Goal: Transaction & Acquisition: Purchase product/service

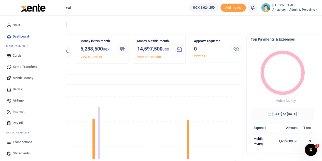
click at [19, 79] on span "Mobile Money" at bounding box center [23, 77] width 20 height 5
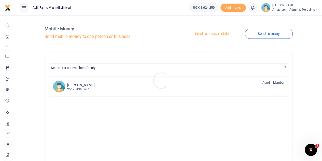
click at [206, 34] on div at bounding box center [161, 80] width 322 height 161
click at [206, 34] on link "Send to a new recipient" at bounding box center [211, 33] width 66 height 9
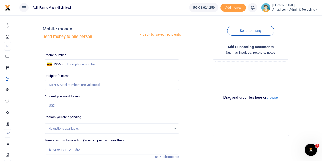
click at [271, 97] on div at bounding box center [161, 80] width 322 height 161
click at [273, 98] on button "browse" at bounding box center [272, 98] width 11 height 4
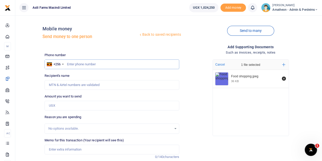
click at [98, 65] on input "text" at bounding box center [112, 64] width 135 height 10
type input "760446768"
type input "Oliver Akuroto"
type input "760446768"
click at [68, 105] on input "Amount you want to send" at bounding box center [112, 106] width 135 height 10
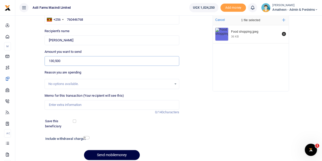
scroll to position [51, 0]
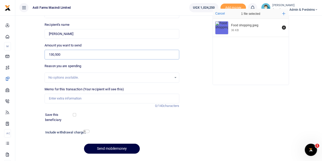
type input "130,500"
click at [63, 99] on input "Memo for this transaction (Your recipient will see this)" at bounding box center [112, 98] width 135 height 10
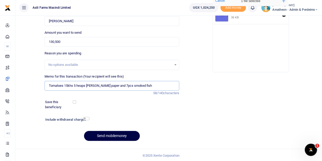
scroll to position [64, 0]
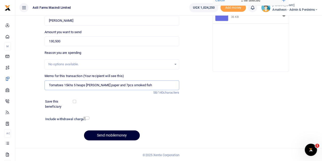
type input "Tomatoes 15khs 5 heaps [PERSON_NAME] paper and 7pcs smoked fish"
click at [113, 134] on button "Send mobilemoney" at bounding box center [112, 135] width 56 height 10
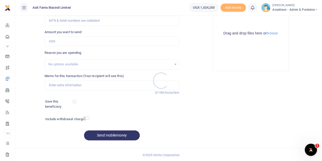
click at [273, 33] on div at bounding box center [161, 80] width 322 height 161
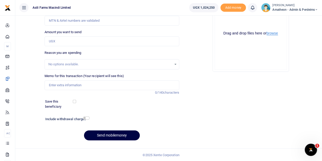
click at [273, 33] on button "browse" at bounding box center [272, 33] width 11 height 4
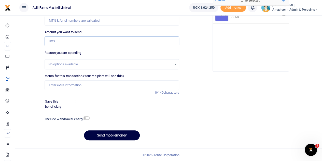
click at [74, 43] on input "Amount you want to send" at bounding box center [112, 41] width 135 height 10
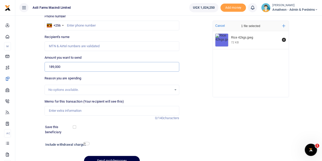
type input "189,000"
click at [97, 27] on input "text" at bounding box center [112, 26] width 135 height 10
type input "779693003"
type input "[PERSON_NAME]"
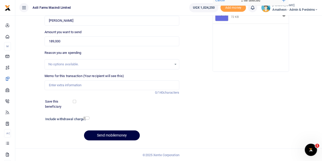
type input "779693003"
click at [60, 83] on input "Memo for this transaction (Your recipient will see this)" at bounding box center [112, 85] width 135 height 10
click at [50, 83] on input "Rice 42kgs" at bounding box center [112, 85] width 135 height 10
click at [48, 85] on input "Rice 42kgs" at bounding box center [112, 85] width 135 height 10
type input "Purchase of Rice 42kgs"
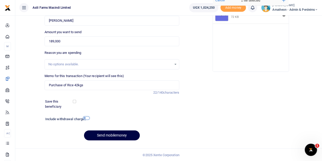
click at [86, 116] on input "checkbox" at bounding box center [86, 117] width 7 height 3
checkbox input "true"
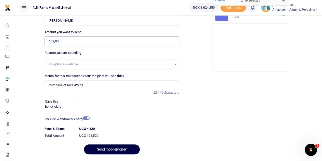
click at [52, 41] on input "189,000" at bounding box center [112, 41] width 135 height 10
click at [82, 42] on input "194,000" at bounding box center [112, 41] width 135 height 10
type input "194,000"
click at [87, 117] on input "checkbox" at bounding box center [86, 117] width 7 height 3
checkbox input "false"
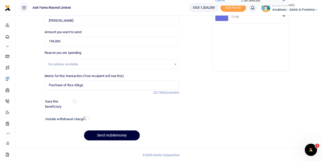
click at [114, 135] on button "Send mobilemoney" at bounding box center [112, 135] width 56 height 10
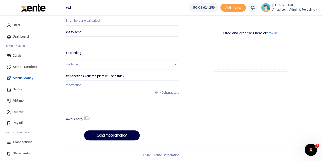
click at [18, 142] on span "Transactions" at bounding box center [23, 141] width 20 height 5
